Goal: Information Seeking & Learning: Learn about a topic

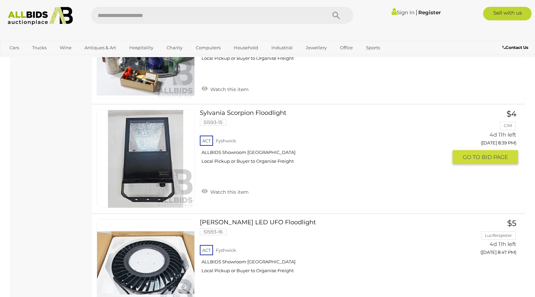
scroll to position [1798, 0]
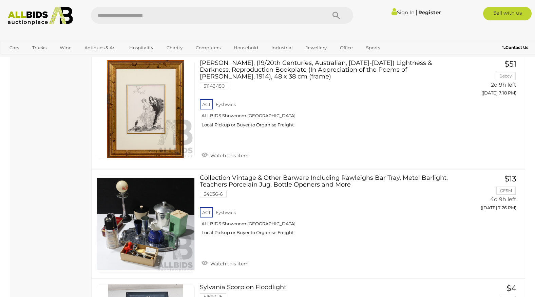
click at [168, 15] on input "text" at bounding box center [205, 15] width 229 height 17
type input "*******"
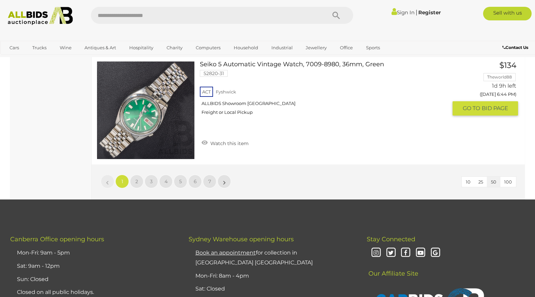
scroll to position [5497, 0]
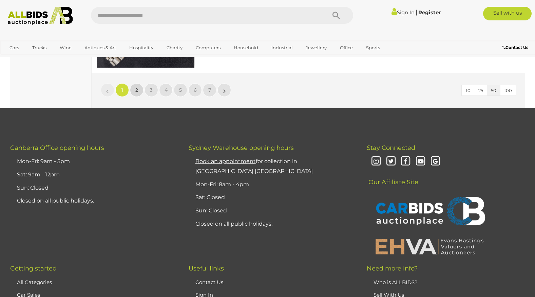
click at [136, 89] on span "2" at bounding box center [136, 90] width 3 height 6
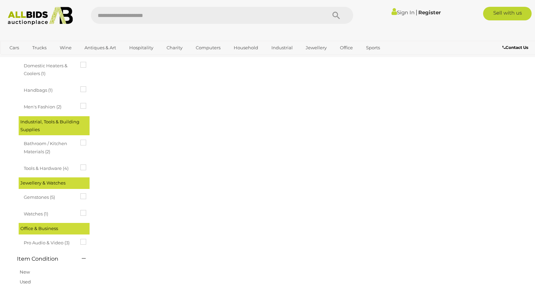
scroll to position [0, 0]
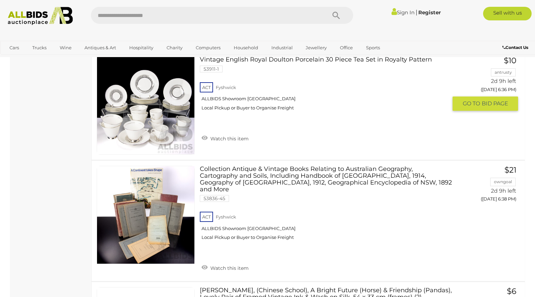
scroll to position [4173, 0]
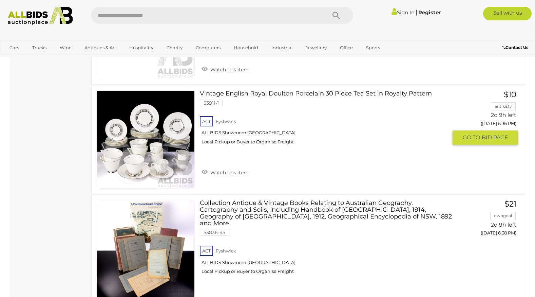
click at [153, 151] on img at bounding box center [145, 139] width 97 height 97
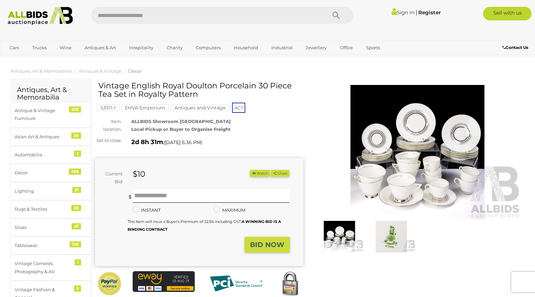
click at [429, 175] on img at bounding box center [418, 152] width 208 height 134
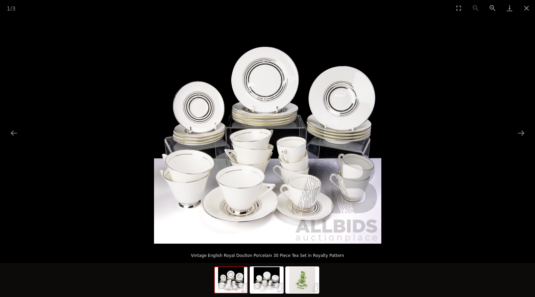
scroll to position [68, 0]
click at [524, 133] on button "Next slide" at bounding box center [521, 132] width 14 height 13
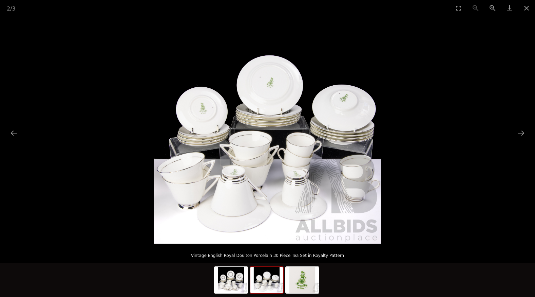
click at [349, 102] on img at bounding box center [267, 129] width 227 height 227
click at [12, 131] on button "Previous slide" at bounding box center [14, 132] width 14 height 13
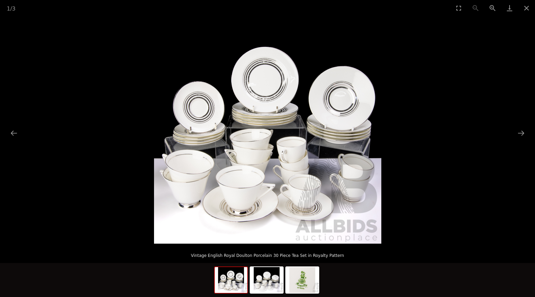
click at [279, 98] on img at bounding box center [267, 129] width 227 height 227
click at [490, 9] on button "Zoom in" at bounding box center [492, 8] width 17 height 16
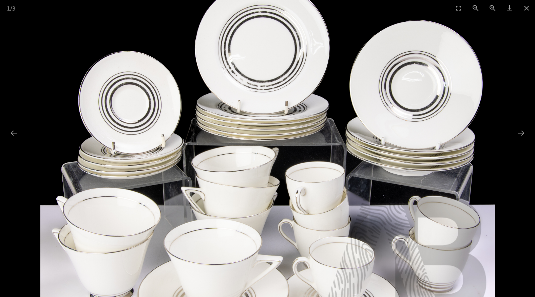
drag, startPoint x: 297, startPoint y: 48, endPoint x: 295, endPoint y: 93, distance: 44.8
click at [295, 93] on img at bounding box center [267, 148] width 455 height 455
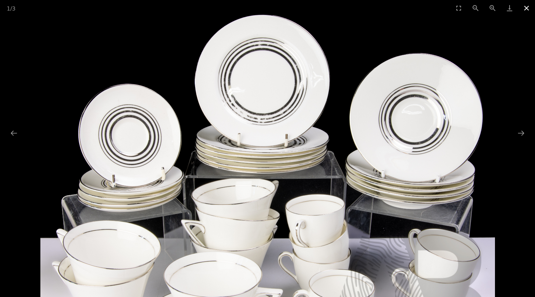
click at [526, 7] on button "Close gallery" at bounding box center [526, 8] width 17 height 16
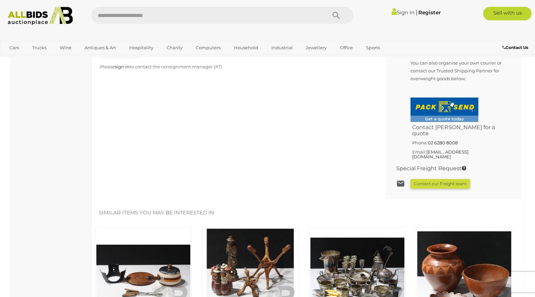
scroll to position [509, 0]
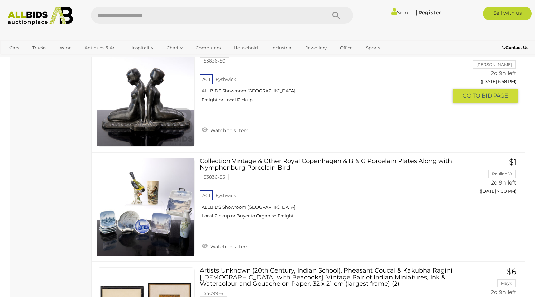
scroll to position [5071, 0]
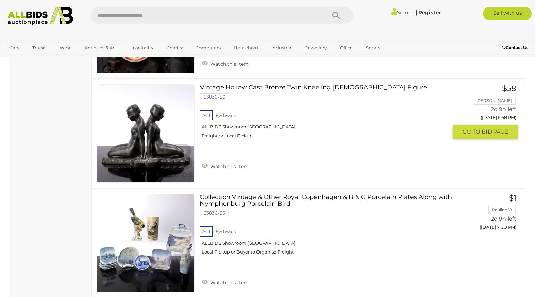
click at [149, 137] on img at bounding box center [145, 132] width 97 height 97
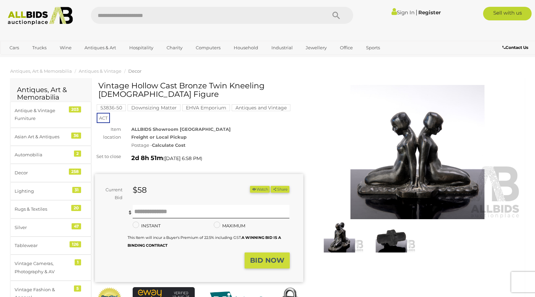
click at [338, 236] on img at bounding box center [339, 236] width 49 height 31
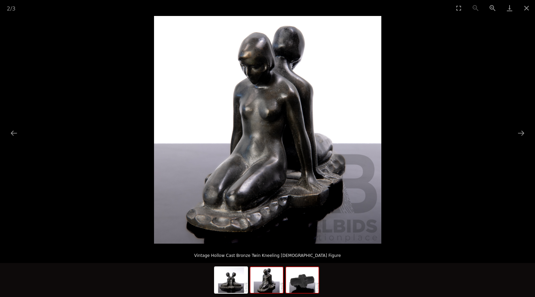
click at [304, 283] on img at bounding box center [302, 280] width 33 height 26
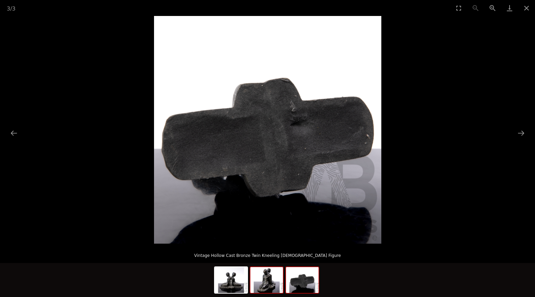
click at [271, 280] on img at bounding box center [266, 280] width 33 height 26
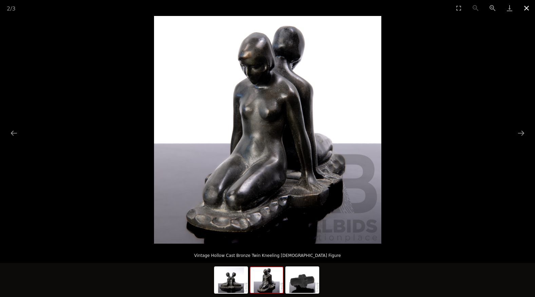
click at [528, 8] on button "Close gallery" at bounding box center [526, 8] width 17 height 16
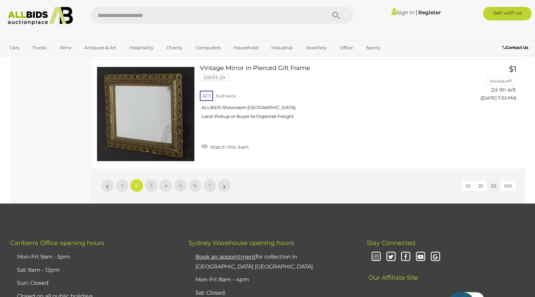
scroll to position [5448, 0]
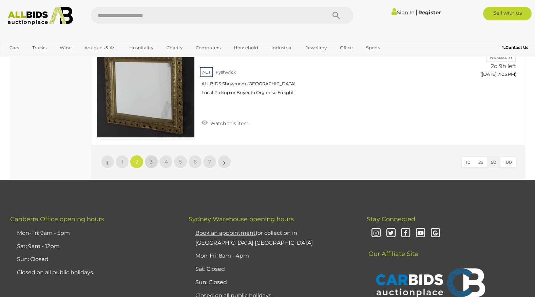
click at [150, 158] on span "3" at bounding box center [151, 161] width 3 height 6
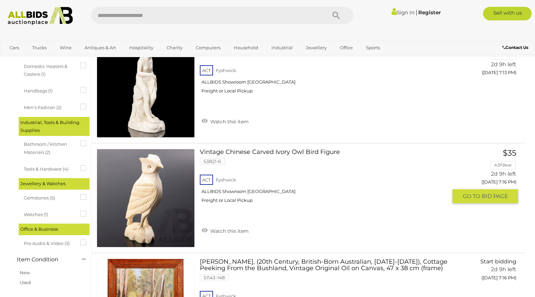
scroll to position [713, 0]
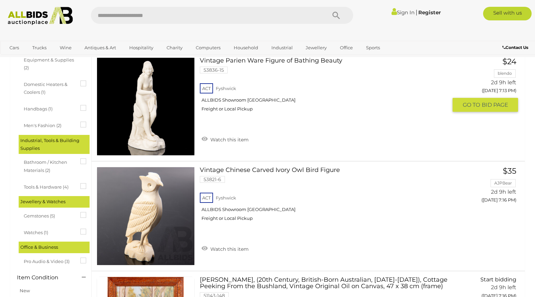
click at [142, 105] on link at bounding box center [146, 106] width 98 height 98
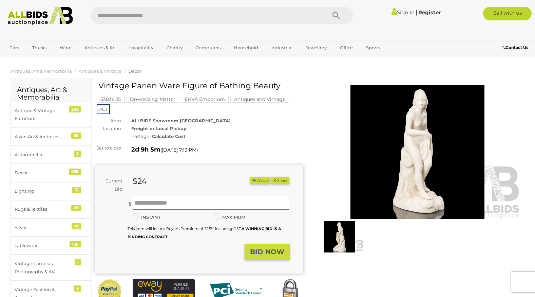
click at [425, 147] on img at bounding box center [418, 152] width 208 height 134
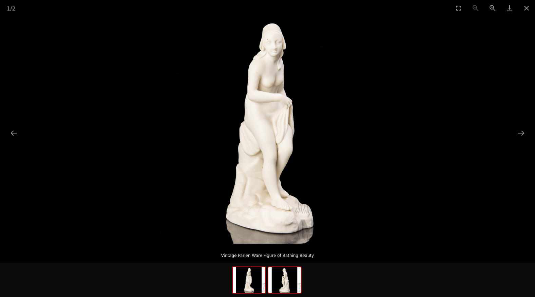
click at [282, 285] on img at bounding box center [284, 280] width 33 height 26
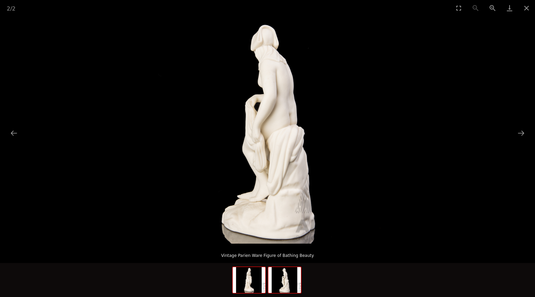
click at [251, 282] on img at bounding box center [249, 280] width 33 height 26
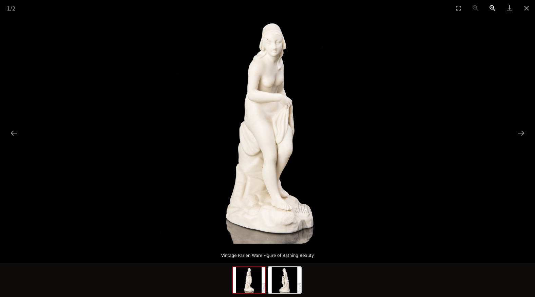
click at [492, 7] on button "Zoom in" at bounding box center [492, 8] width 17 height 16
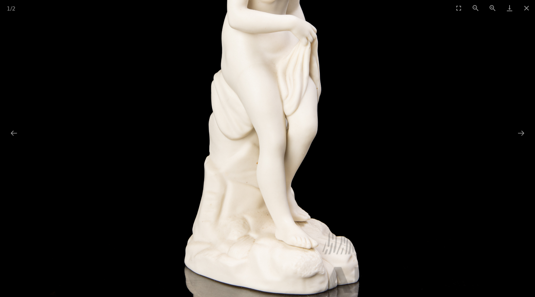
drag, startPoint x: 328, startPoint y: 71, endPoint x: 327, endPoint y: 38, distance: 32.9
click at [327, 38] on img at bounding box center [267, 87] width 455 height 455
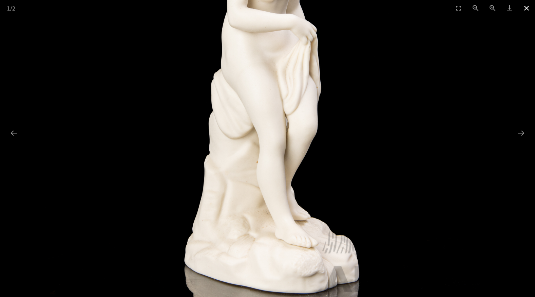
click at [526, 7] on button "Close gallery" at bounding box center [526, 8] width 17 height 16
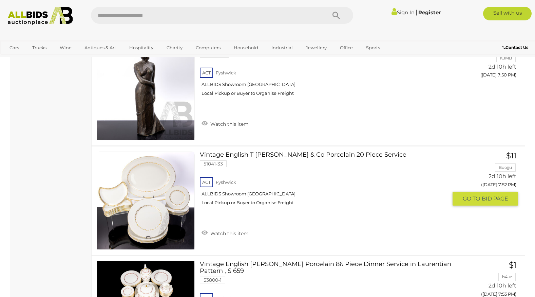
scroll to position [3070, 0]
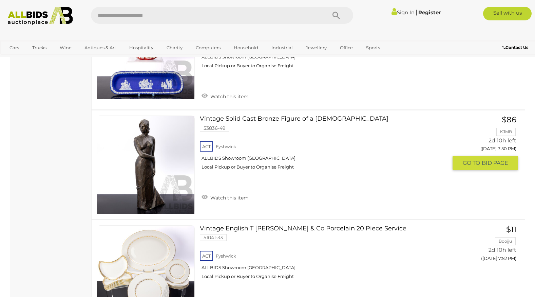
click at [148, 151] on link at bounding box center [146, 164] width 98 height 98
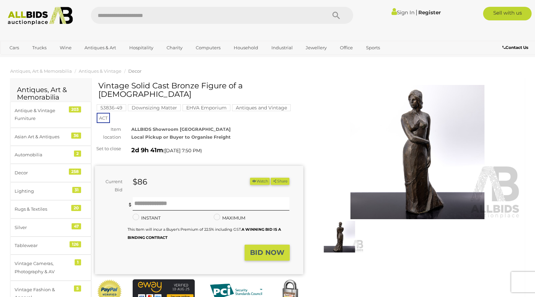
click at [420, 145] on img at bounding box center [418, 152] width 208 height 134
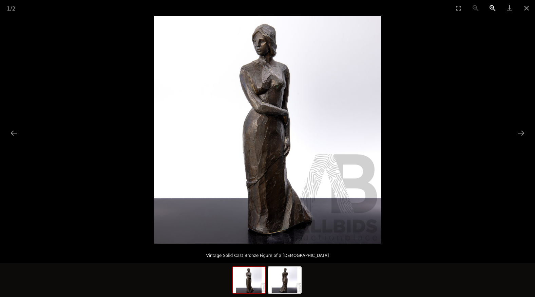
click at [492, 7] on button "Zoom in" at bounding box center [492, 8] width 17 height 16
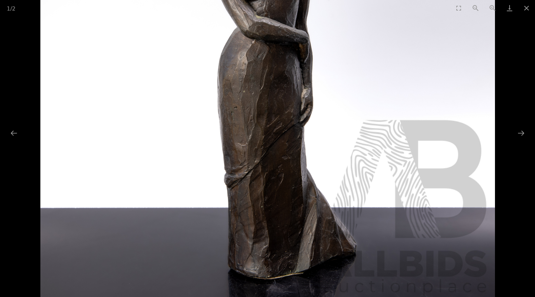
drag, startPoint x: 429, startPoint y: 39, endPoint x: 413, endPoint y: -11, distance: 51.8
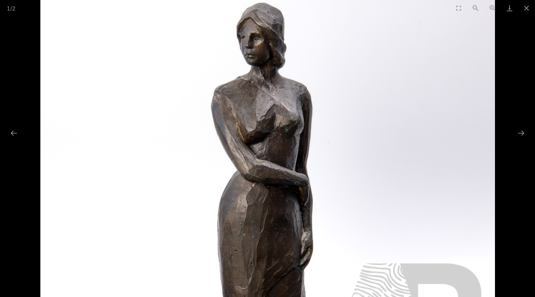
drag, startPoint x: 337, startPoint y: 82, endPoint x: 317, endPoint y: 230, distance: 150.0
click at [317, 230] on img at bounding box center [267, 214] width 455 height 455
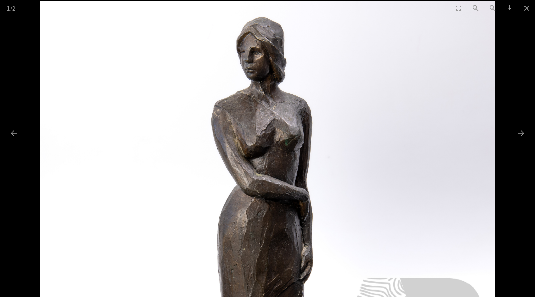
drag, startPoint x: 339, startPoint y: 159, endPoint x: 321, endPoint y: 167, distance: 19.9
click at [321, 167] on img at bounding box center [267, 228] width 455 height 455
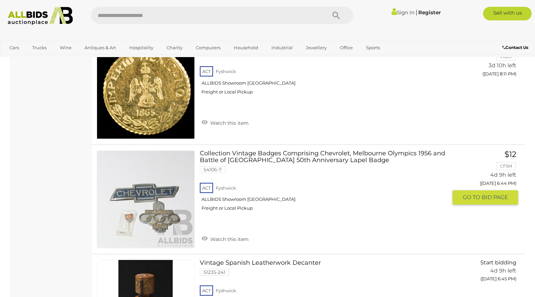
scroll to position [4938, 0]
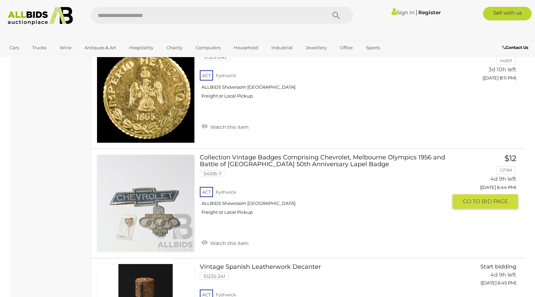
click at [157, 174] on img at bounding box center [145, 202] width 97 height 97
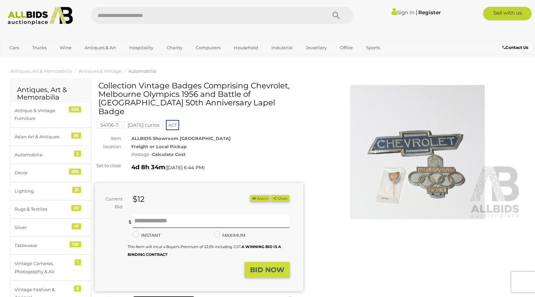
click at [449, 173] on img at bounding box center [418, 152] width 208 height 134
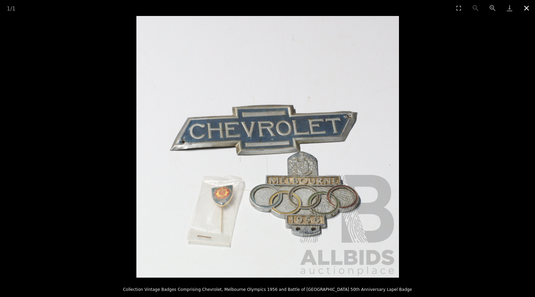
click at [526, 7] on button "Close gallery" at bounding box center [526, 8] width 17 height 16
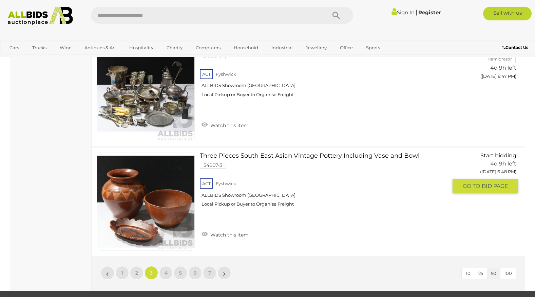
scroll to position [5450, 0]
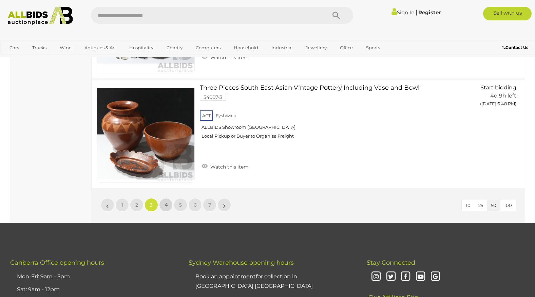
click at [167, 202] on span "4" at bounding box center [166, 205] width 3 height 6
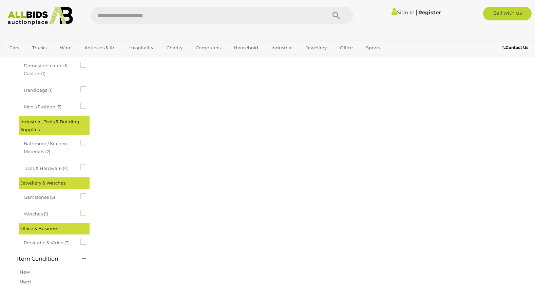
scroll to position [0, 0]
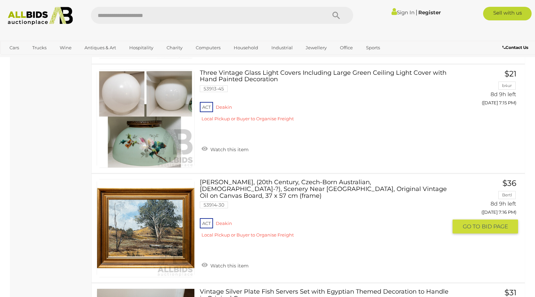
scroll to position [3970, 0]
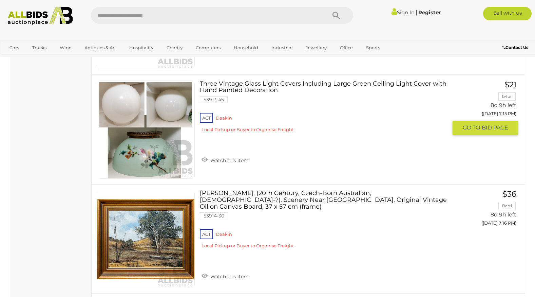
click at [159, 152] on img at bounding box center [145, 129] width 97 height 97
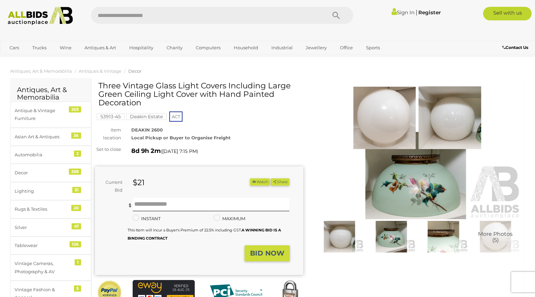
click at [409, 186] on img at bounding box center [418, 152] width 208 height 134
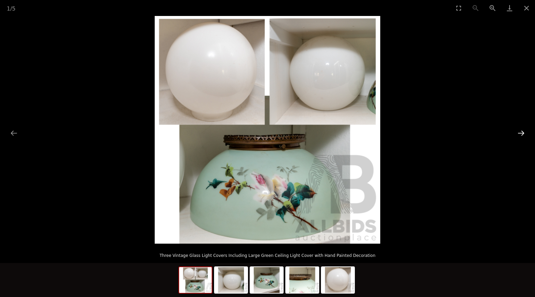
click at [523, 133] on button "Next slide" at bounding box center [521, 132] width 14 height 13
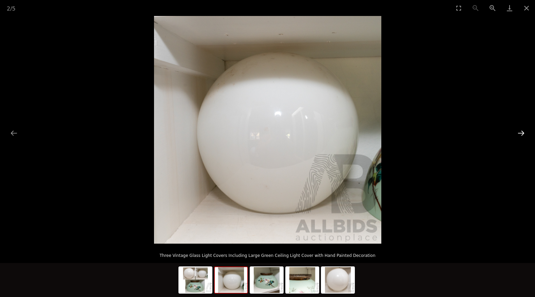
click at [523, 134] on button "Next slide" at bounding box center [521, 132] width 14 height 13
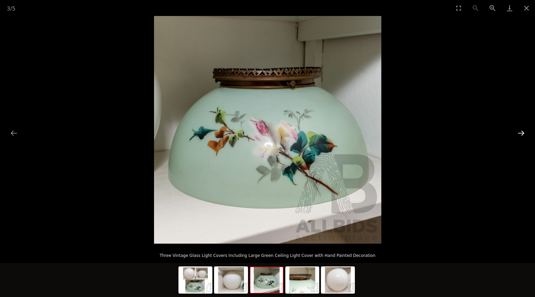
click at [523, 134] on button "Next slide" at bounding box center [521, 132] width 14 height 13
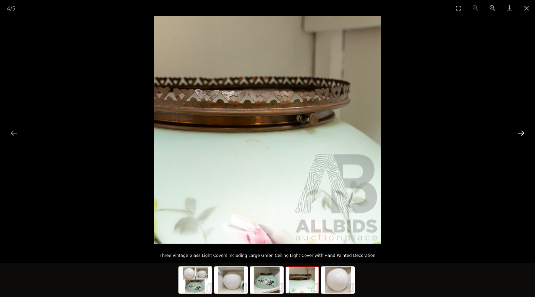
click at [523, 134] on button "Next slide" at bounding box center [521, 132] width 14 height 13
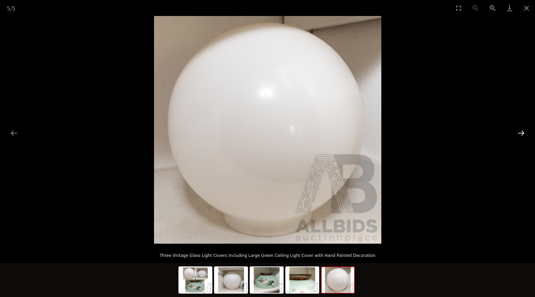
drag, startPoint x: 523, startPoint y: 134, endPoint x: 523, endPoint y: 137, distance: 3.7
click at [523, 137] on button "Next slide" at bounding box center [521, 132] width 14 height 13
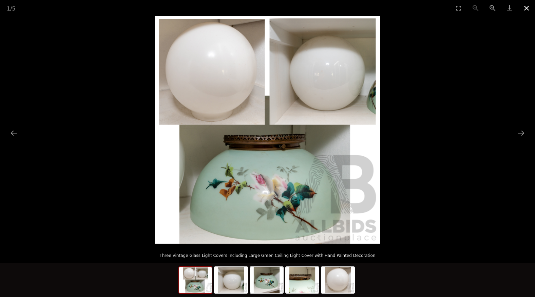
click at [525, 9] on button "Close gallery" at bounding box center [526, 8] width 17 height 16
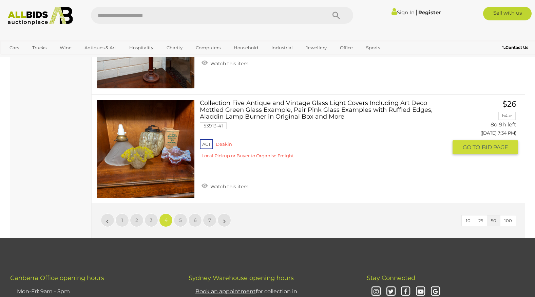
scroll to position [5435, 0]
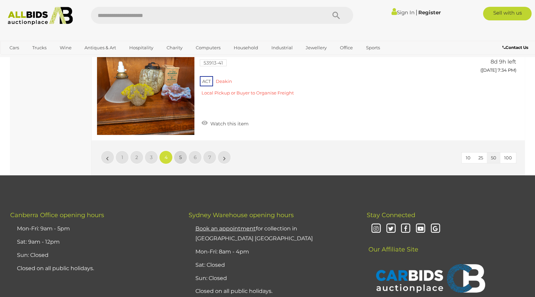
click at [182, 156] on span "5" at bounding box center [180, 157] width 3 height 6
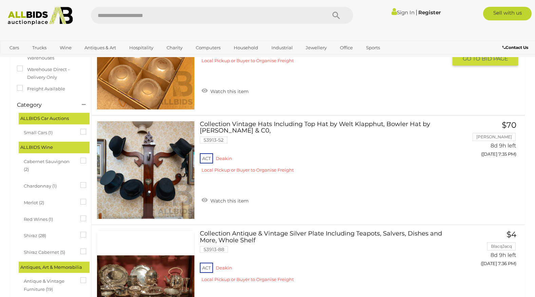
scroll to position [136, 0]
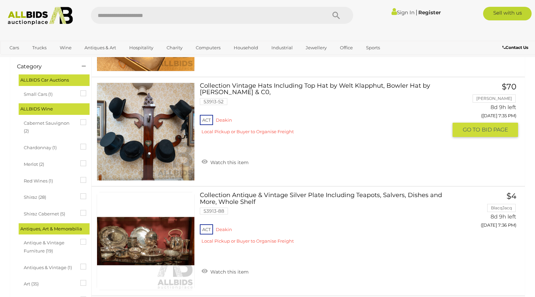
click at [150, 128] on link at bounding box center [146, 131] width 98 height 98
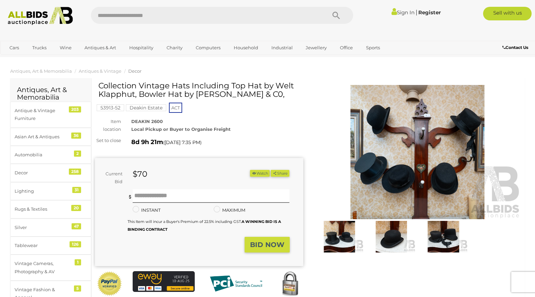
click at [424, 139] on img at bounding box center [418, 152] width 208 height 134
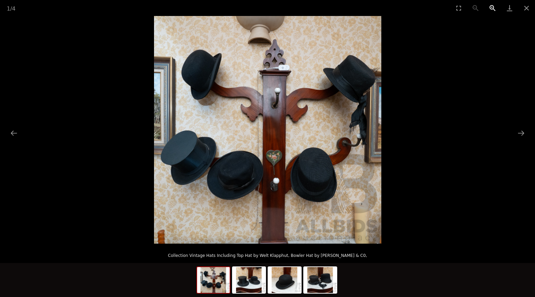
click at [491, 7] on button "Zoom in" at bounding box center [492, 8] width 17 height 16
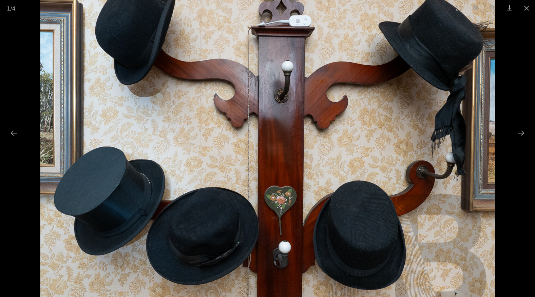
drag, startPoint x: 166, startPoint y: 174, endPoint x: 179, endPoint y: 165, distance: 16.2
click at [179, 165] on img at bounding box center [267, 145] width 455 height 455
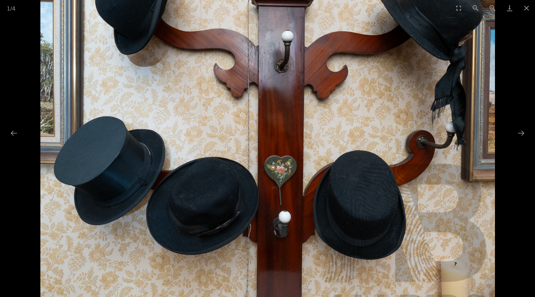
drag, startPoint x: 205, startPoint y: 260, endPoint x: 212, endPoint y: 228, distance: 32.6
click at [212, 228] on img at bounding box center [267, 115] width 455 height 455
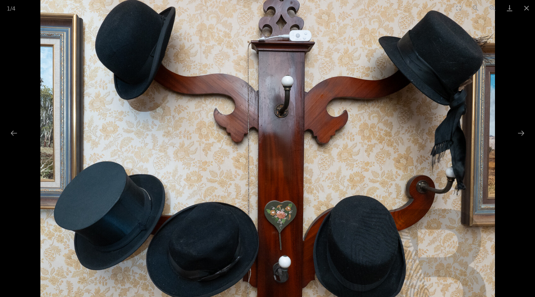
drag, startPoint x: 355, startPoint y: 204, endPoint x: 356, endPoint y: 253, distance: 49.5
click at [356, 253] on img at bounding box center [267, 159] width 455 height 455
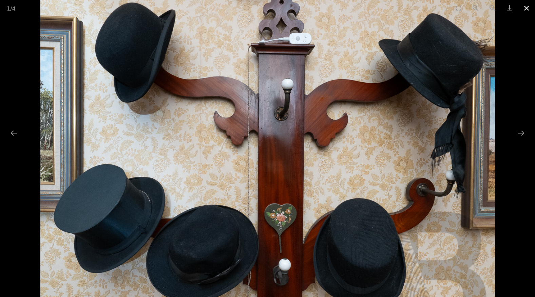
click at [528, 9] on button "Close gallery" at bounding box center [526, 8] width 17 height 16
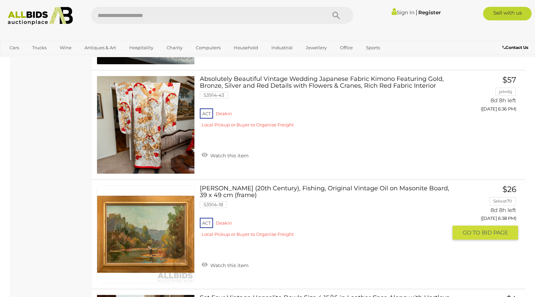
scroll to position [1391, 0]
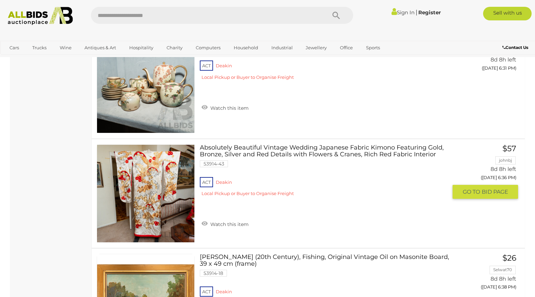
click at [158, 174] on link at bounding box center [146, 193] width 98 height 98
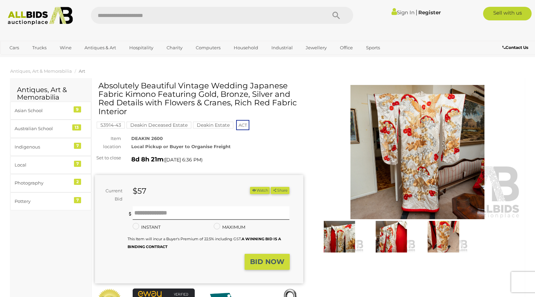
click at [434, 117] on img at bounding box center [418, 152] width 208 height 134
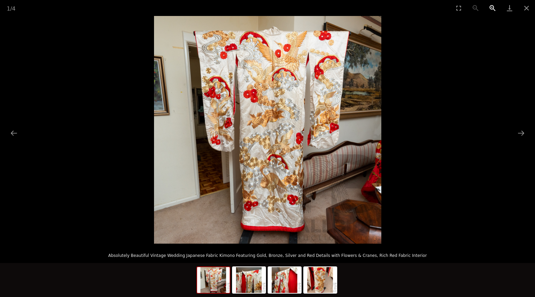
click at [493, 6] on button "Zoom in" at bounding box center [492, 8] width 17 height 16
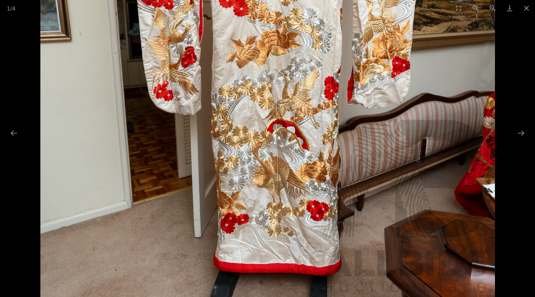
drag, startPoint x: 431, startPoint y: 26, endPoint x: 422, endPoint y: -25, distance: 52.0
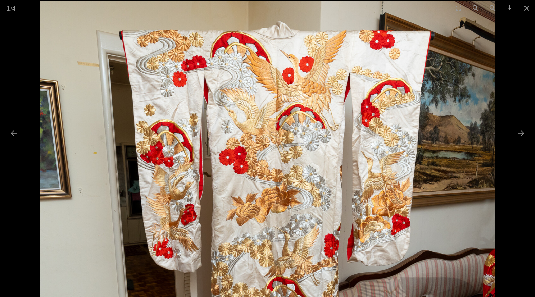
drag, startPoint x: 456, startPoint y: 116, endPoint x: 448, endPoint y: 221, distance: 105.9
click at [448, 221] on img at bounding box center [267, 228] width 455 height 455
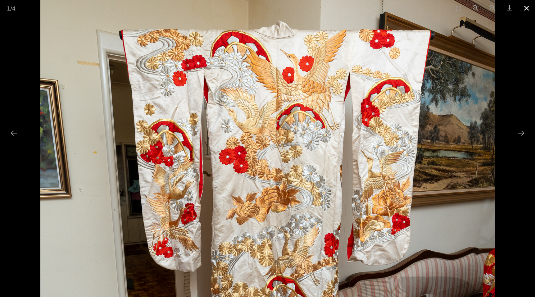
click at [527, 7] on button "Close gallery" at bounding box center [526, 8] width 17 height 16
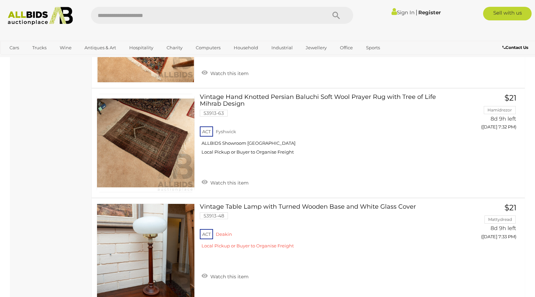
scroll to position [5431, 0]
